Goal: Communication & Community: Connect with others

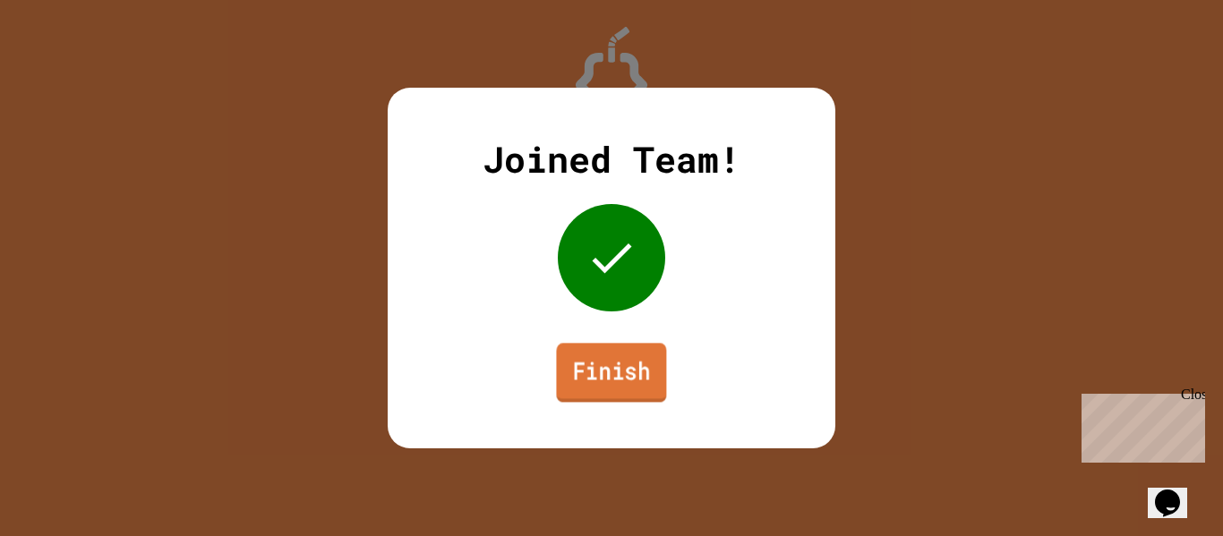
click at [573, 377] on link "Finish" at bounding box center [611, 372] width 110 height 59
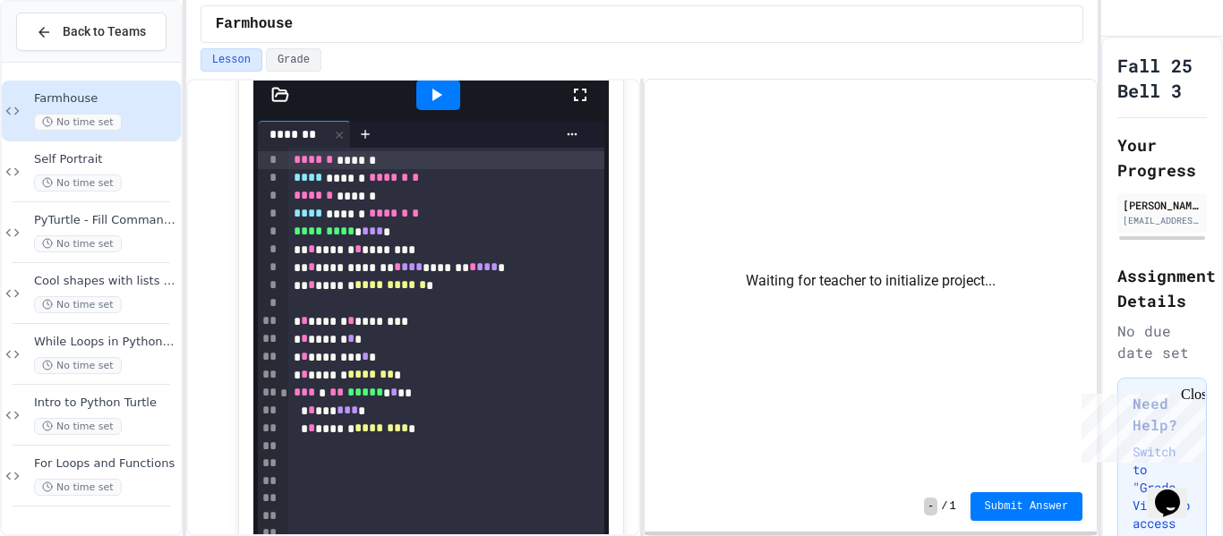
scroll to position [632, 0]
click at [430, 89] on icon at bounding box center [435, 95] width 21 height 21
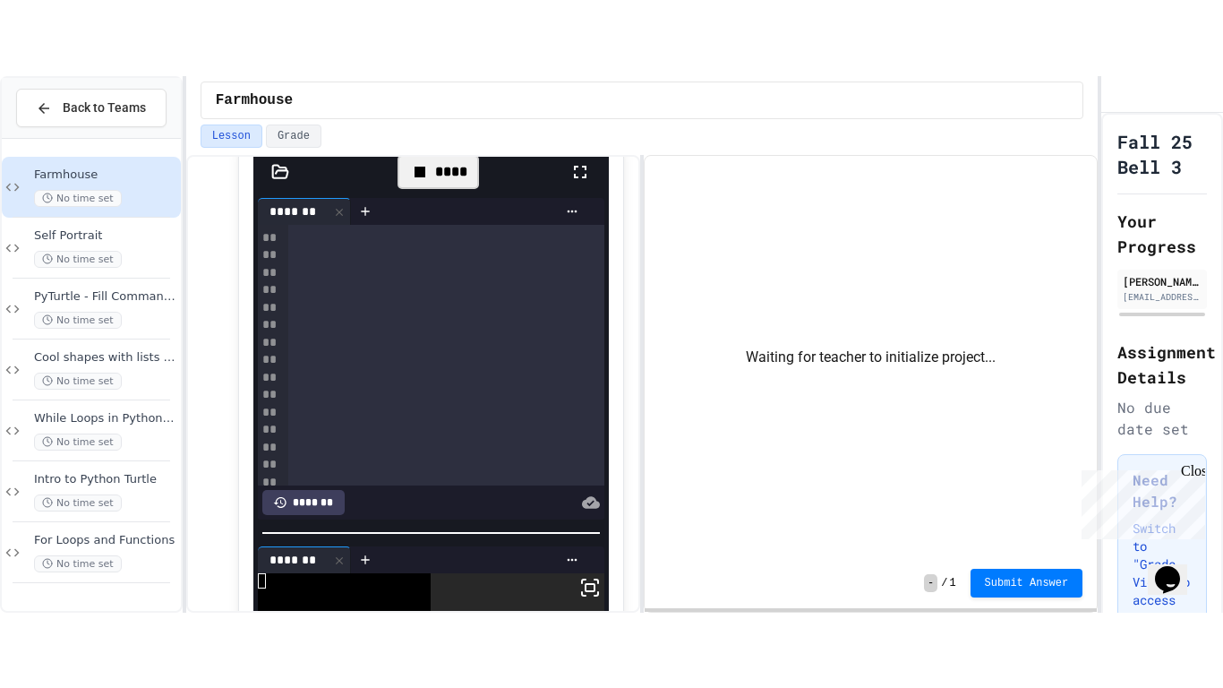
scroll to position [742, 0]
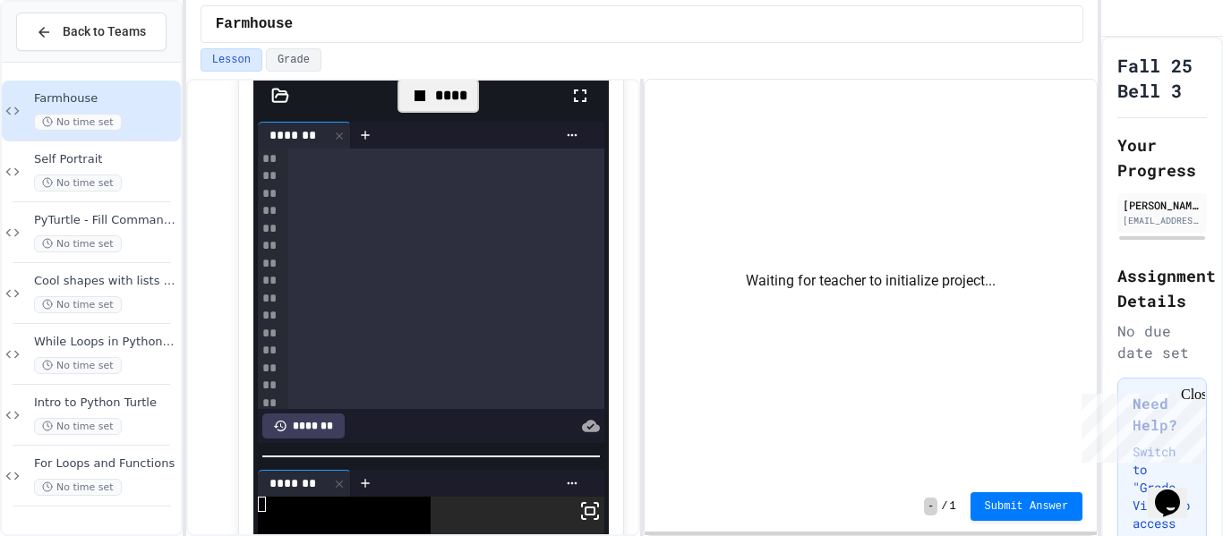
click at [578, 101] on icon at bounding box center [580, 96] width 13 height 13
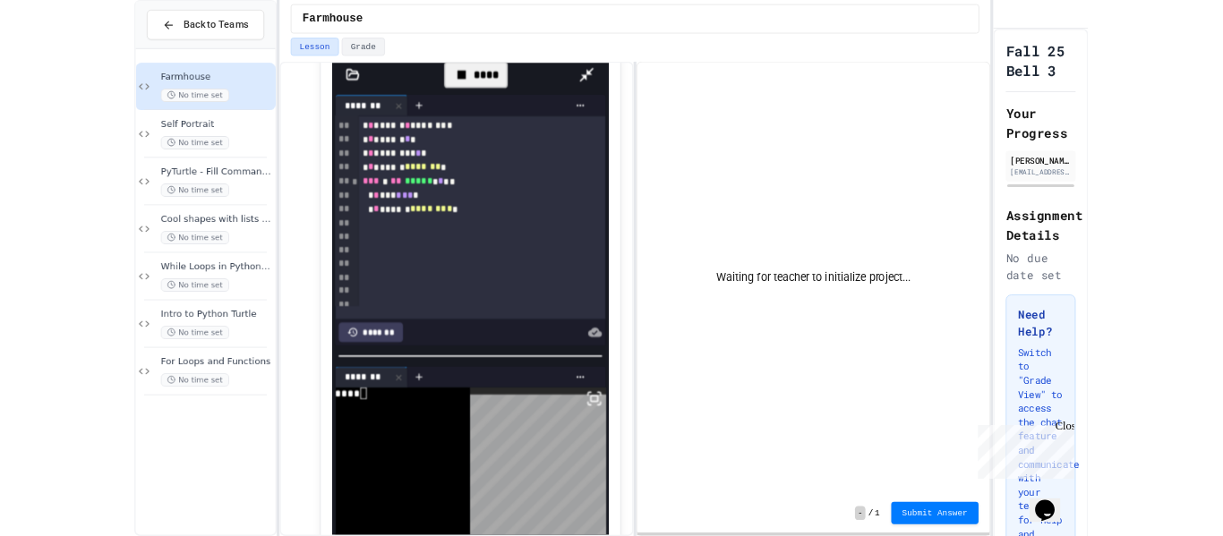
scroll to position [143, 0]
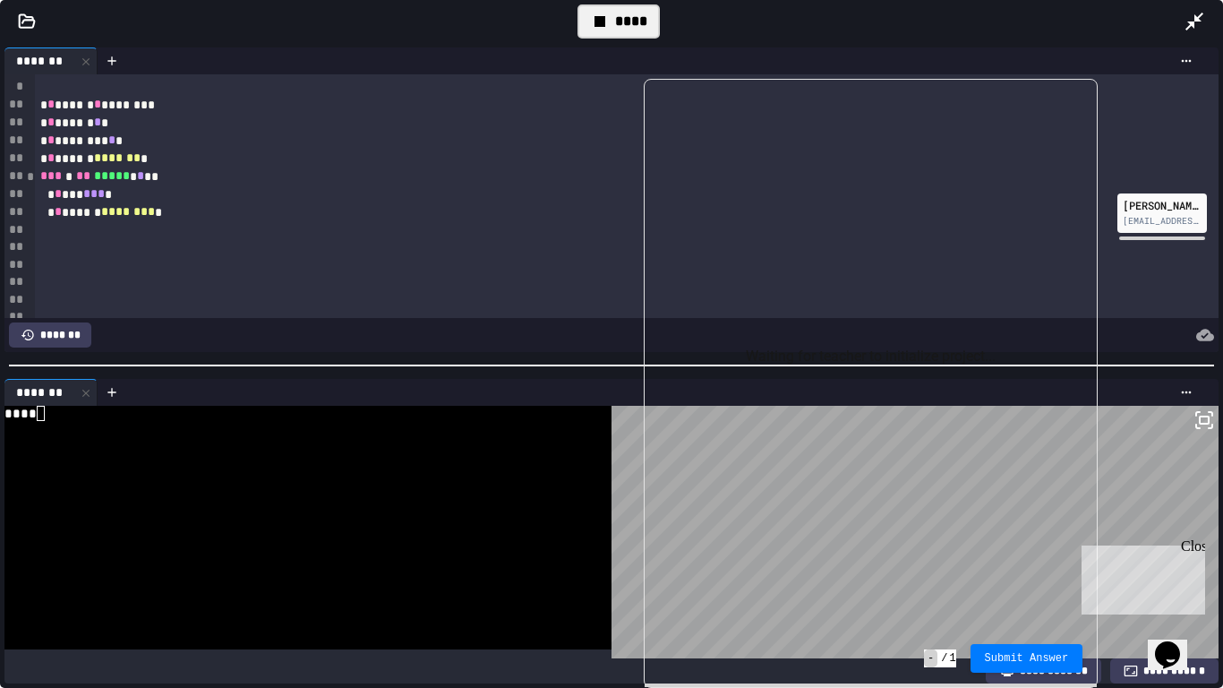
click at [178, 201] on div "* * *** *** *" at bounding box center [627, 194] width 1184 height 18
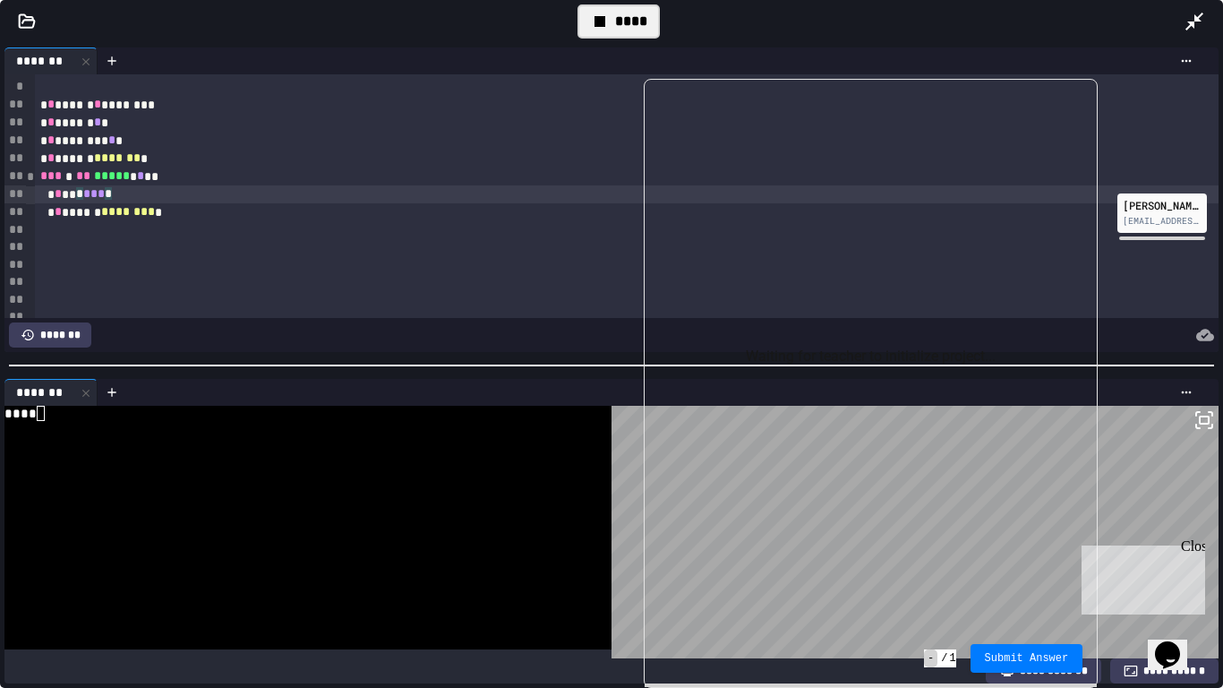
click at [169, 213] on div "* * ****** ******** *" at bounding box center [627, 212] width 1184 height 18
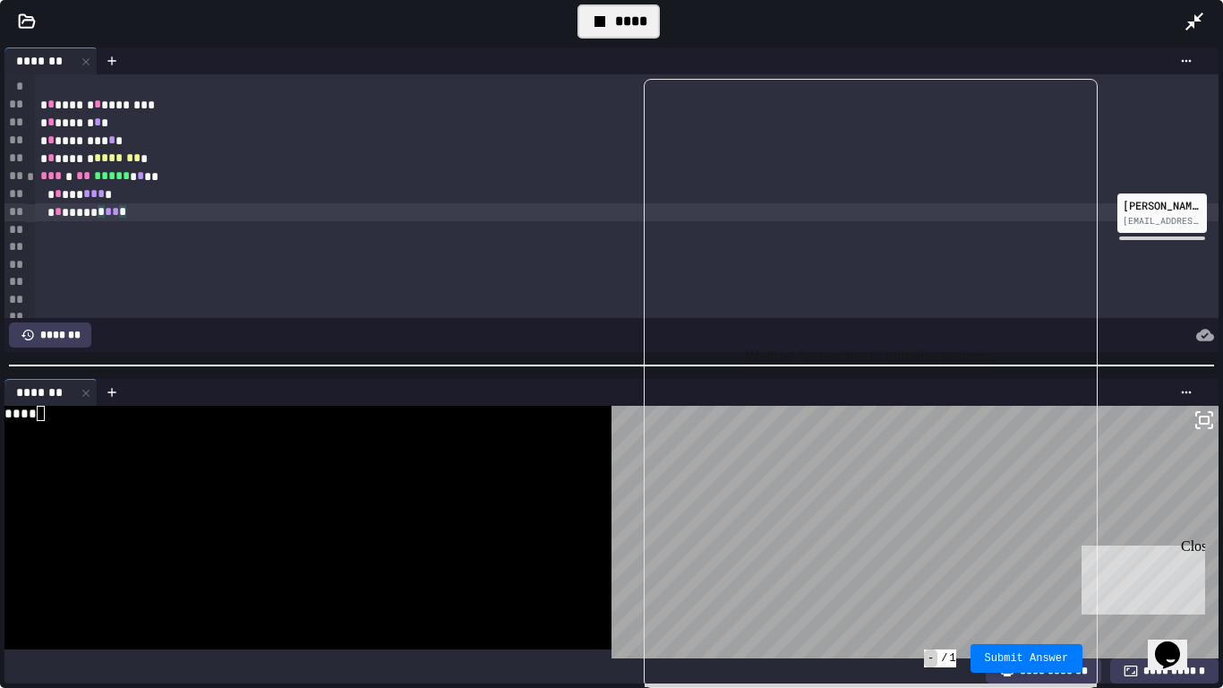
click at [105, 215] on span "*" at bounding box center [101, 211] width 7 height 13
click at [602, 14] on icon at bounding box center [599, 21] width 21 height 21
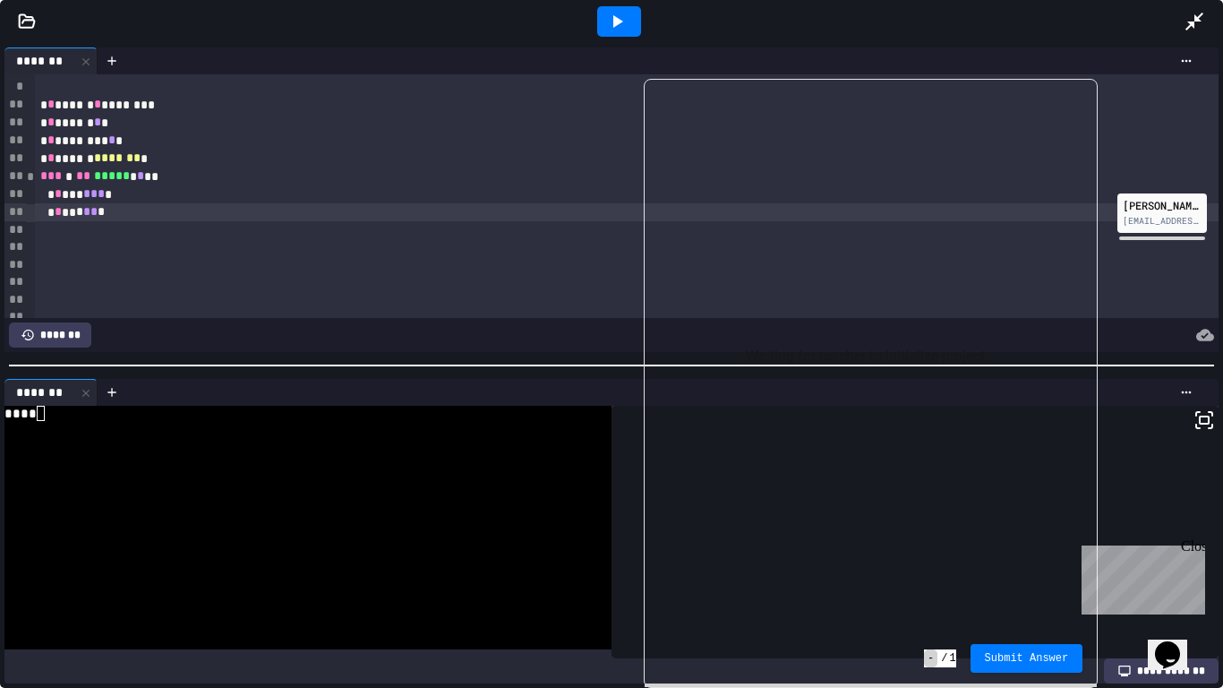
click at [602, 14] on div at bounding box center [619, 21] width 44 height 30
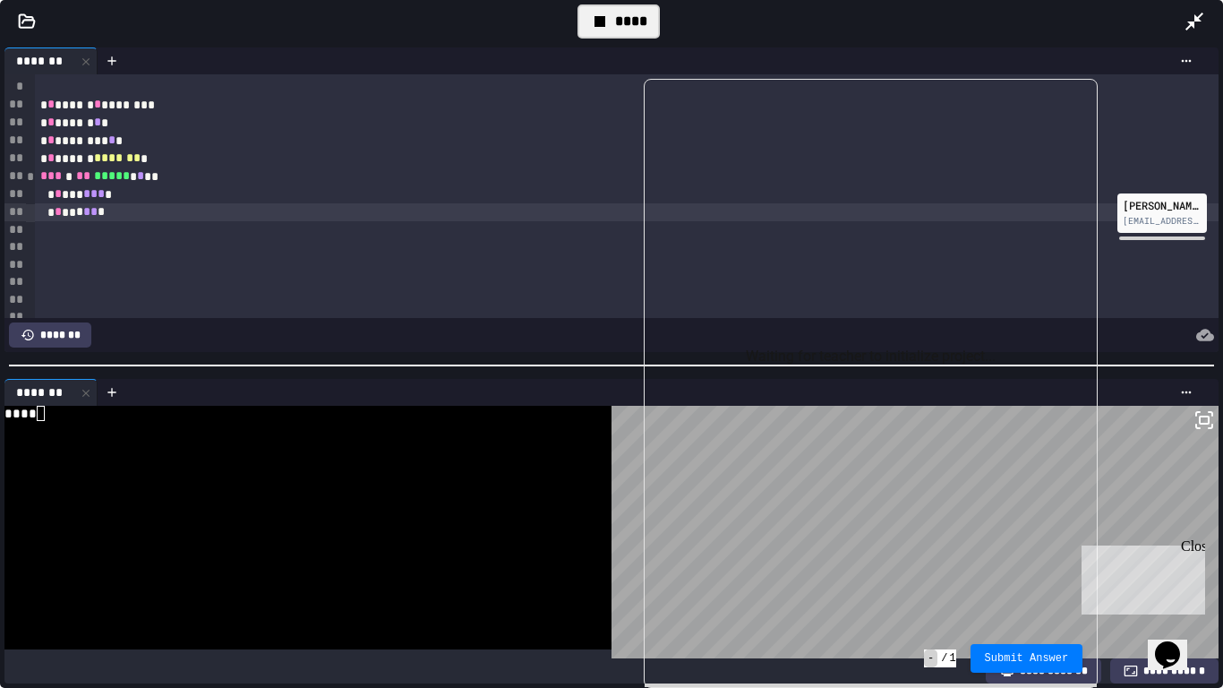
click at [1197, 18] on icon at bounding box center [1195, 22] width 18 height 18
